Goal: Check status

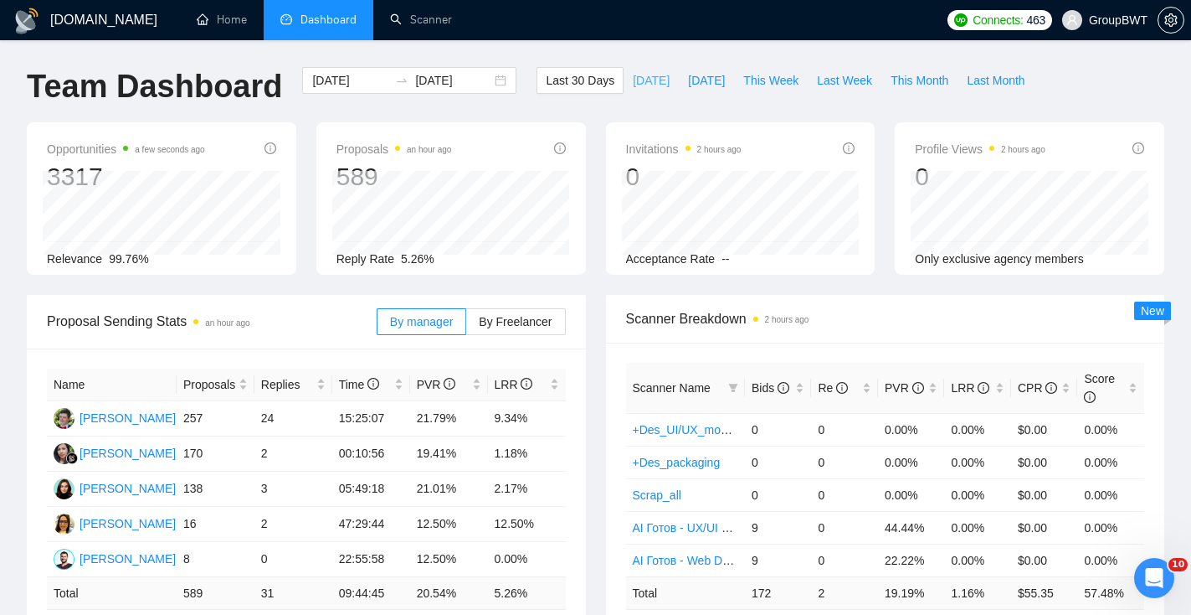
click at [653, 78] on span "[DATE]" at bounding box center [651, 80] width 37 height 18
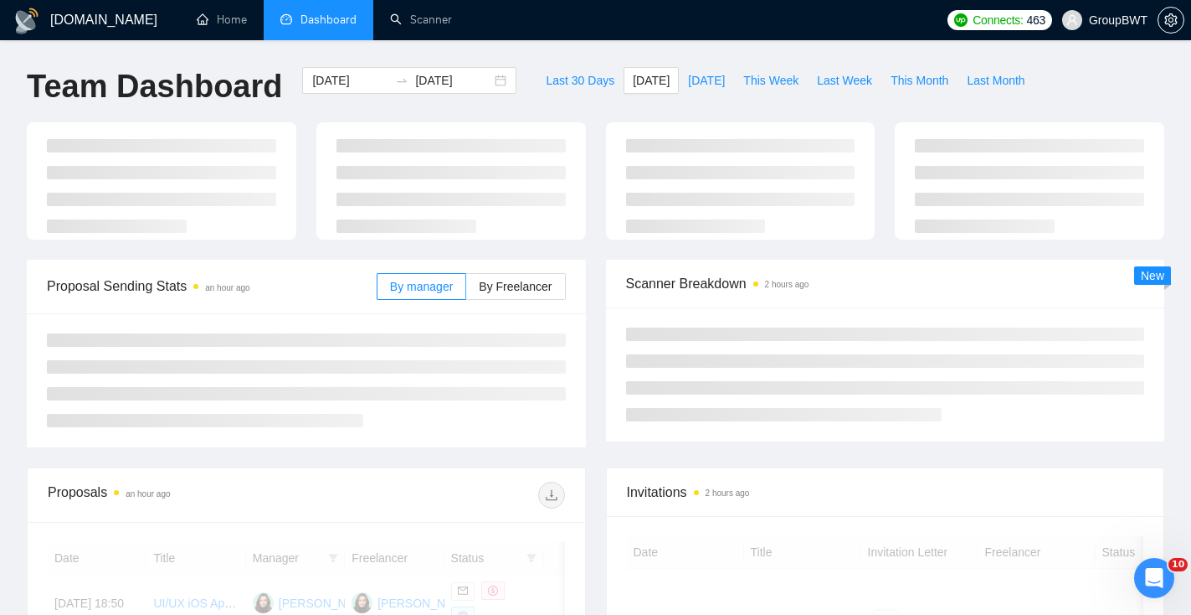
type input "[DATE]"
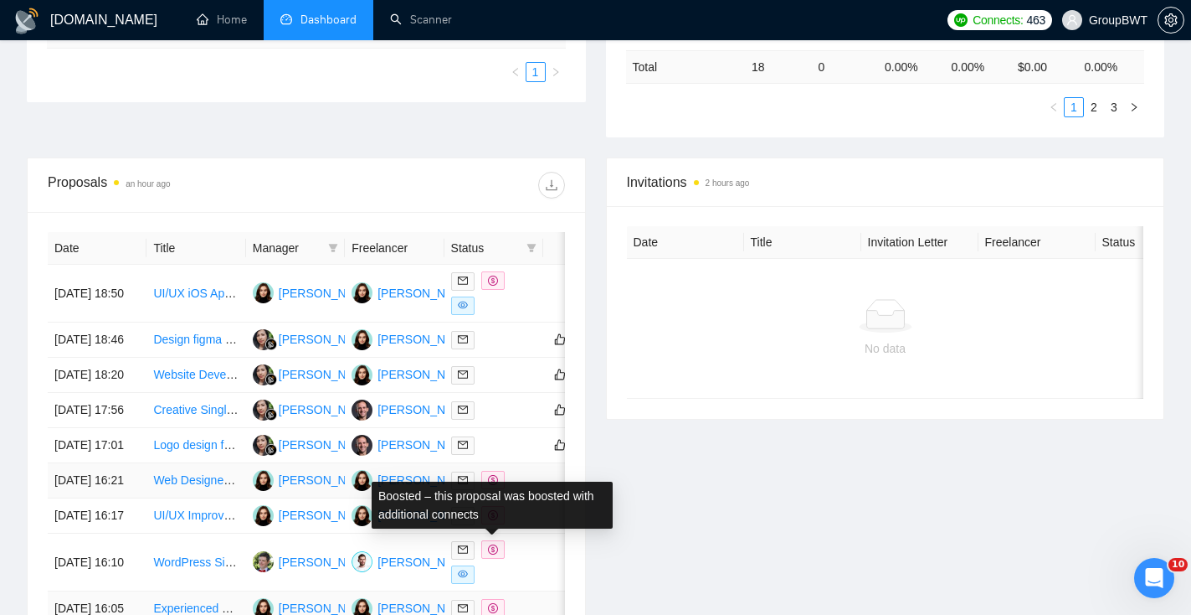
scroll to position [497, 0]
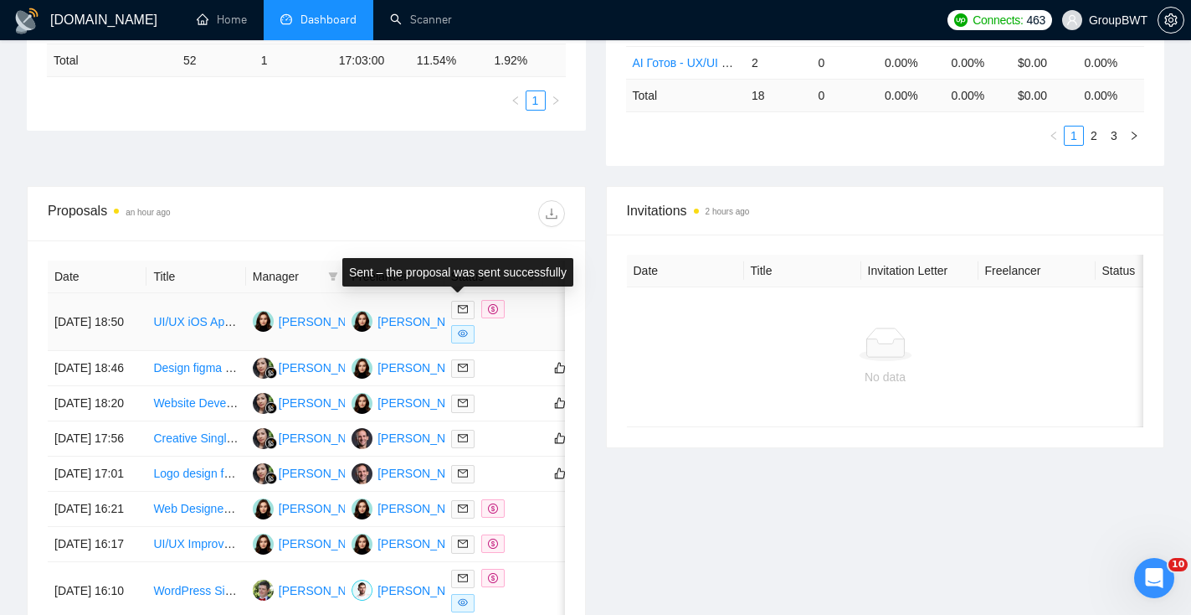
click at [461, 311] on icon "mail" at bounding box center [463, 309] width 10 height 10
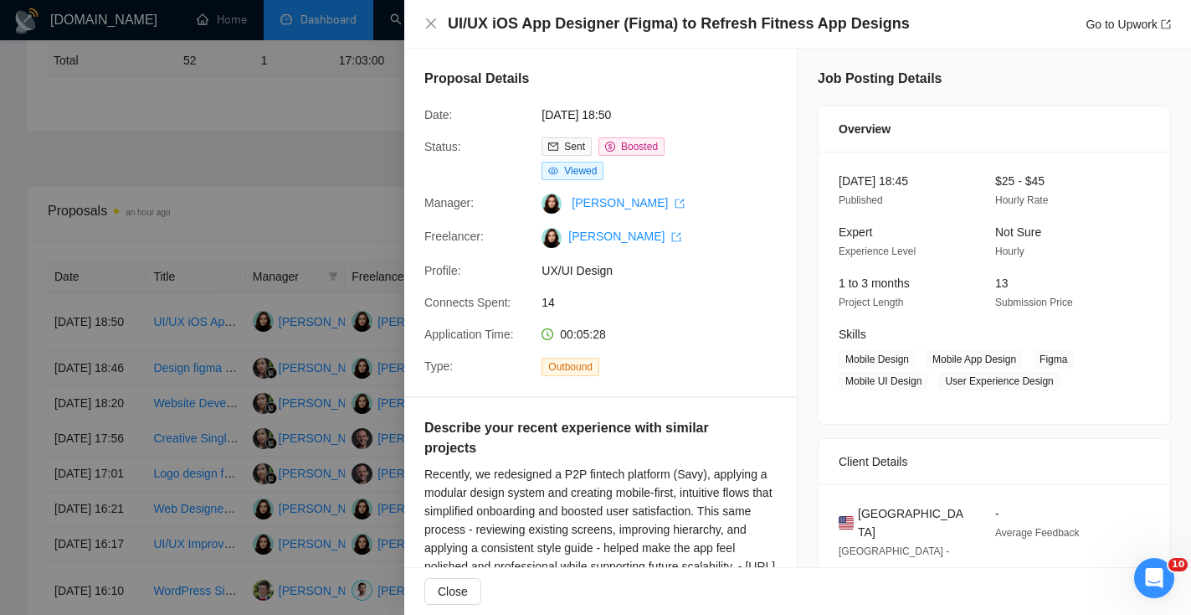
click at [372, 162] on div at bounding box center [595, 307] width 1191 height 615
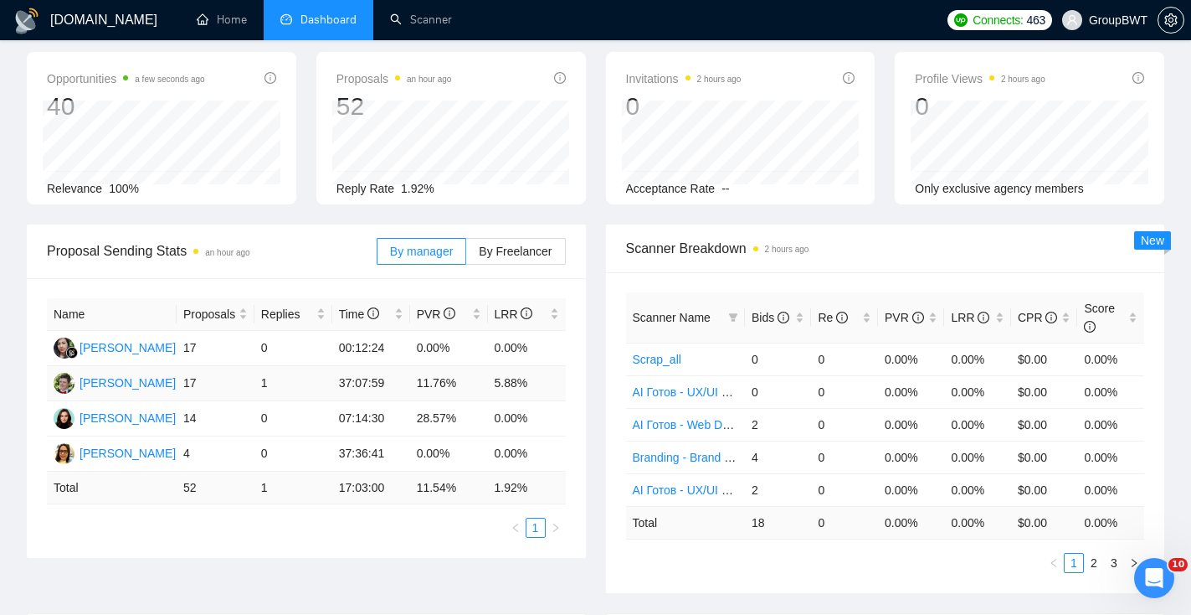
scroll to position [122, 0]
